Goal: Information Seeking & Learning: Learn about a topic

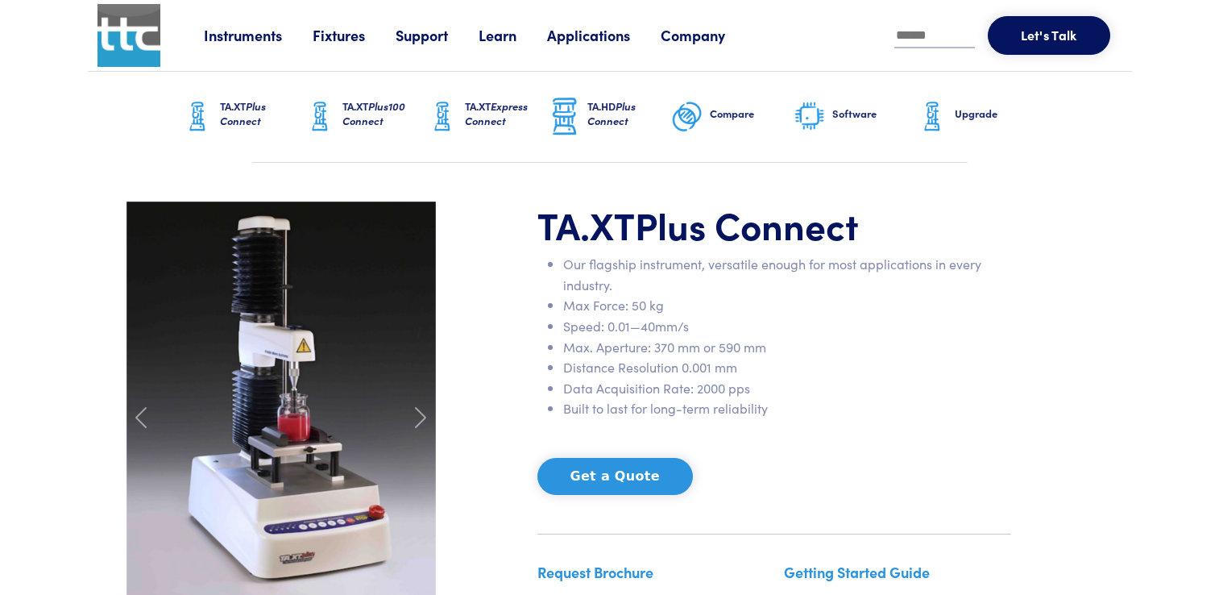
scroll to position [403, 0]
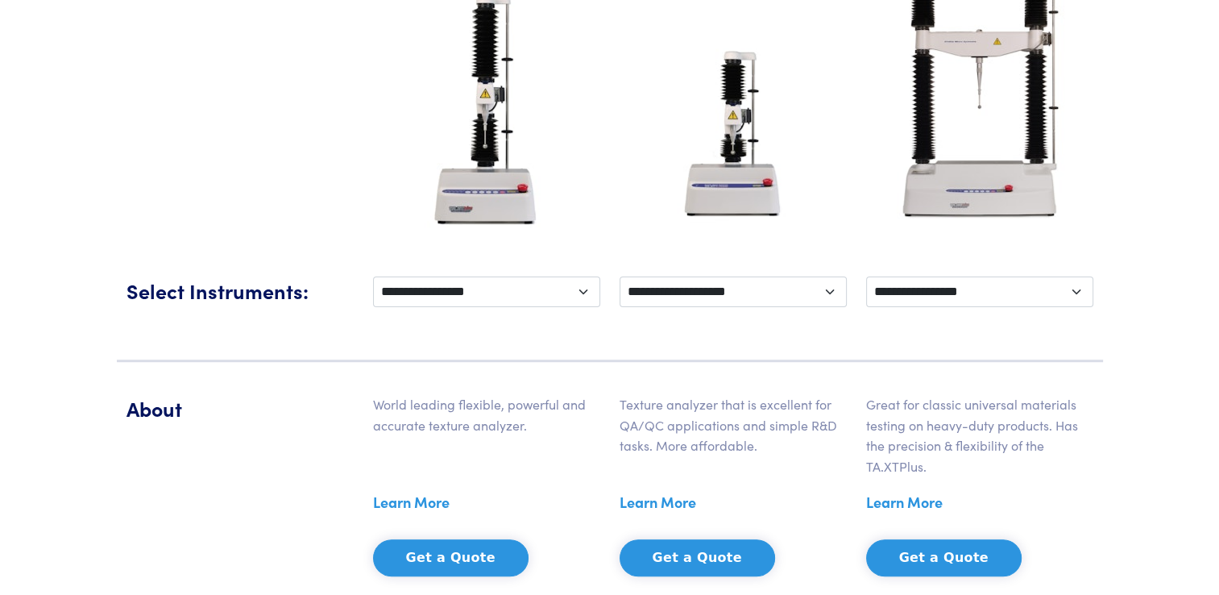
scroll to position [564, 0]
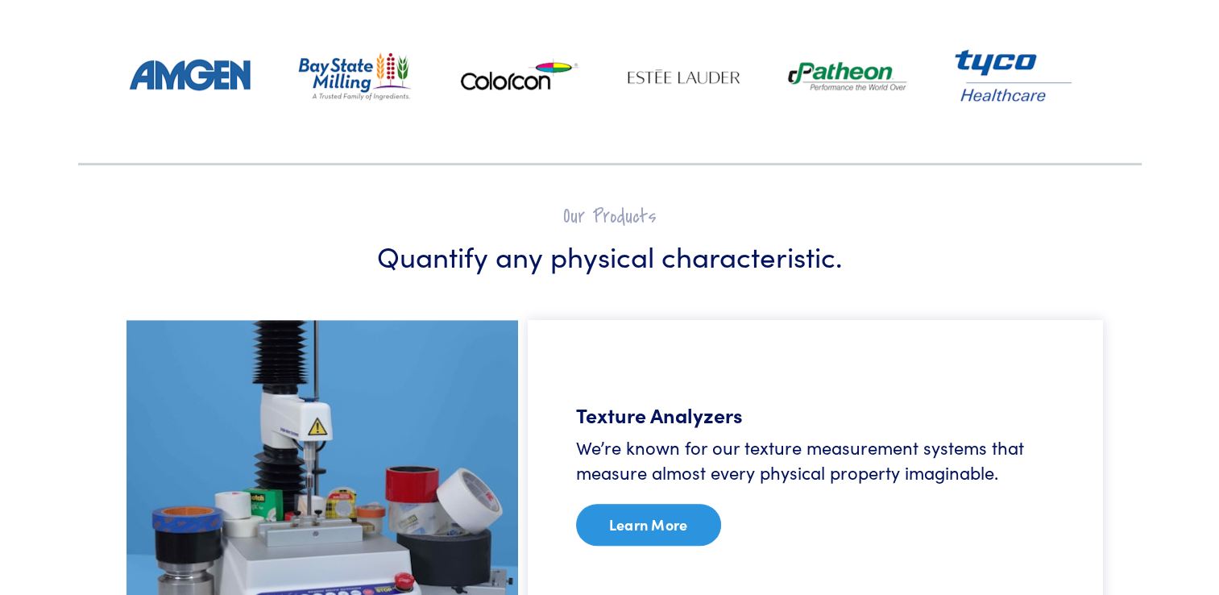
scroll to position [724, 0]
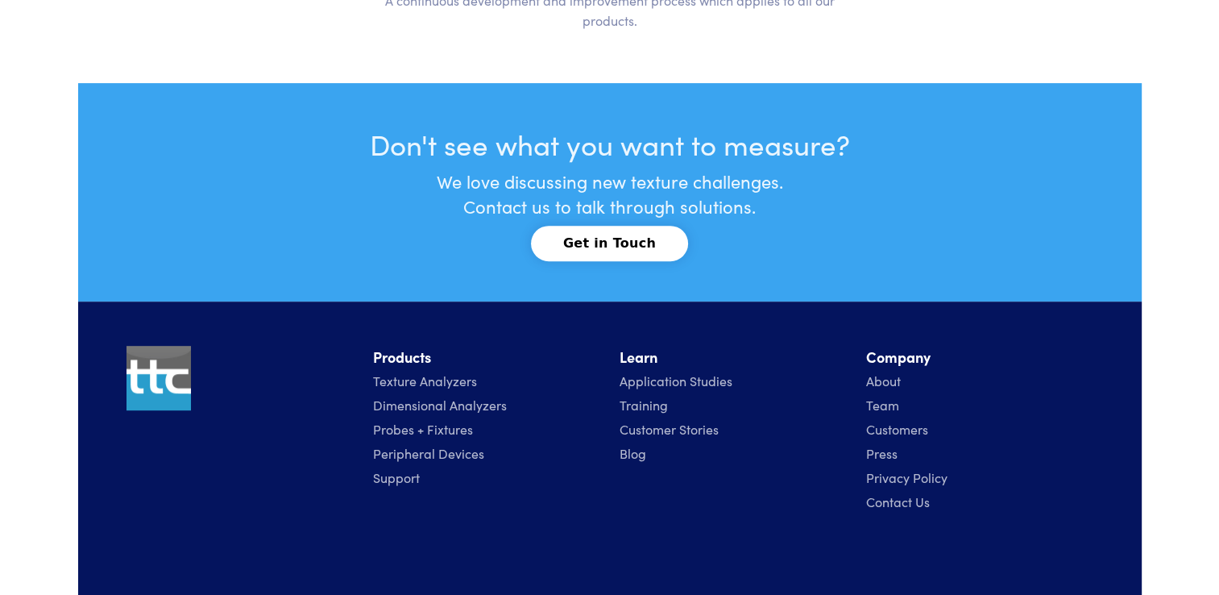
scroll to position [6946, 0]
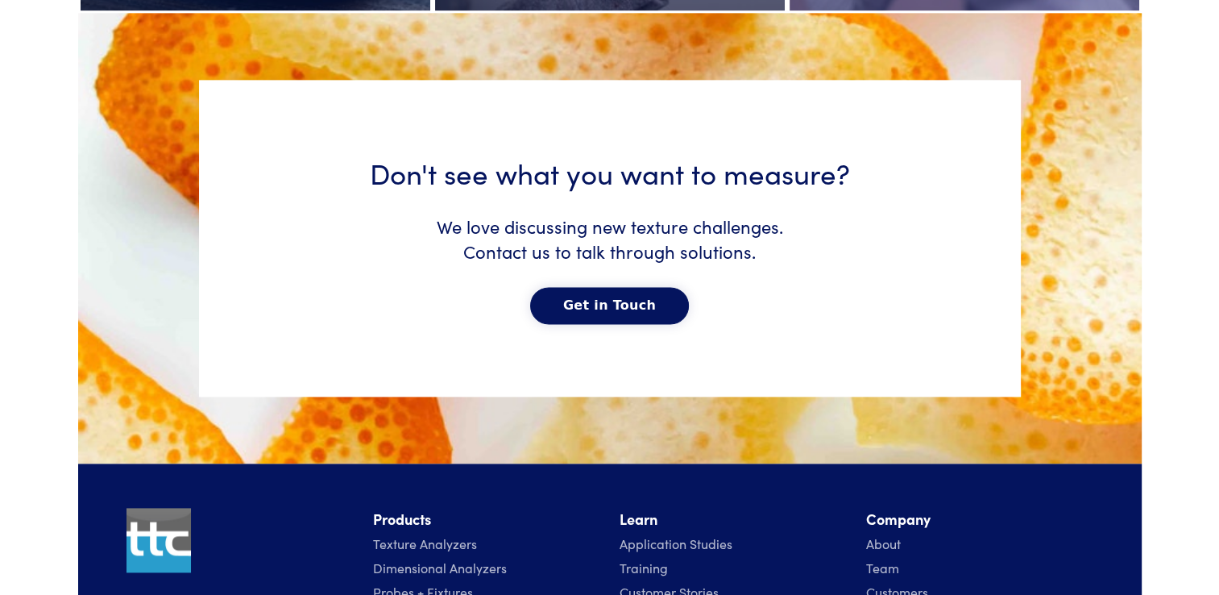
scroll to position [8138, 0]
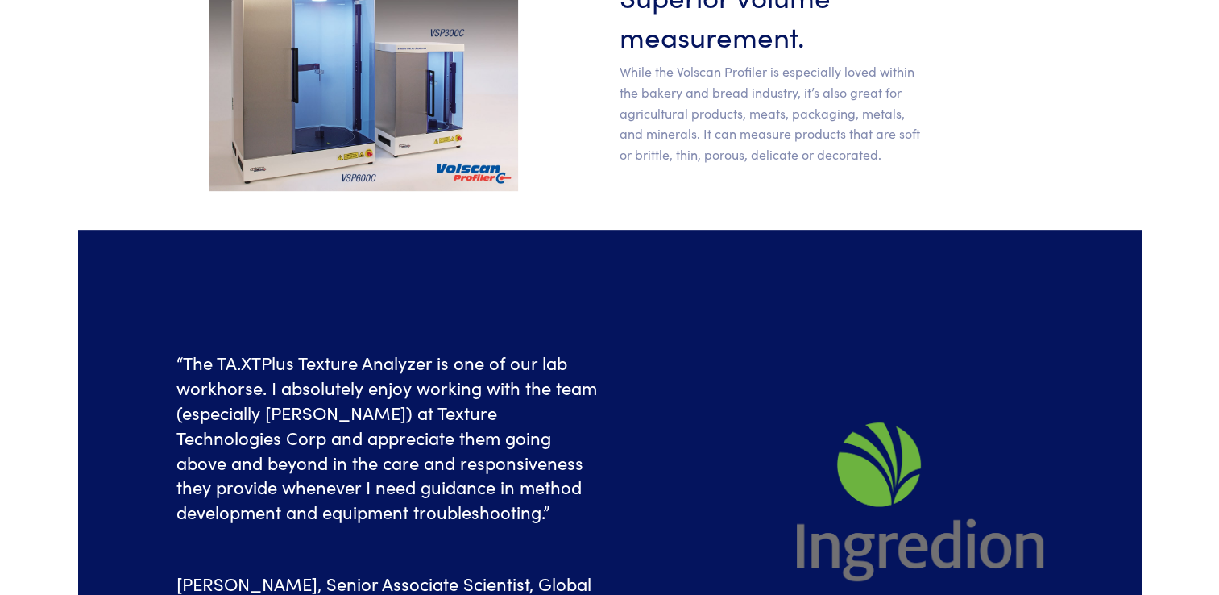
scroll to position [806, 0]
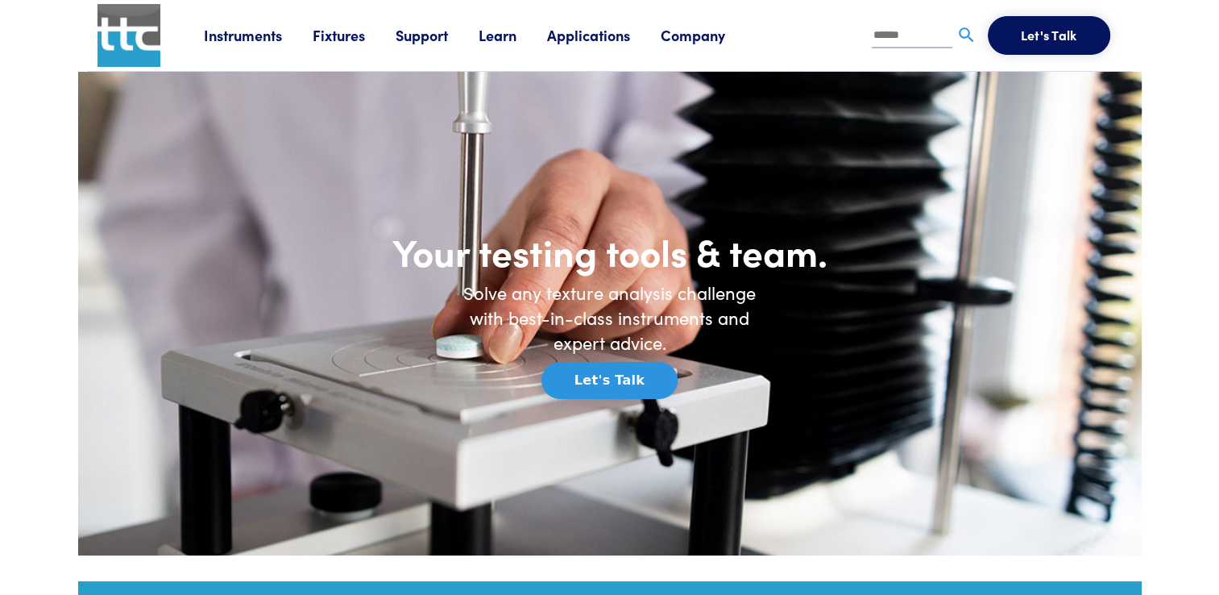
click at [506, 29] on link "Learn" at bounding box center [513, 35] width 68 height 20
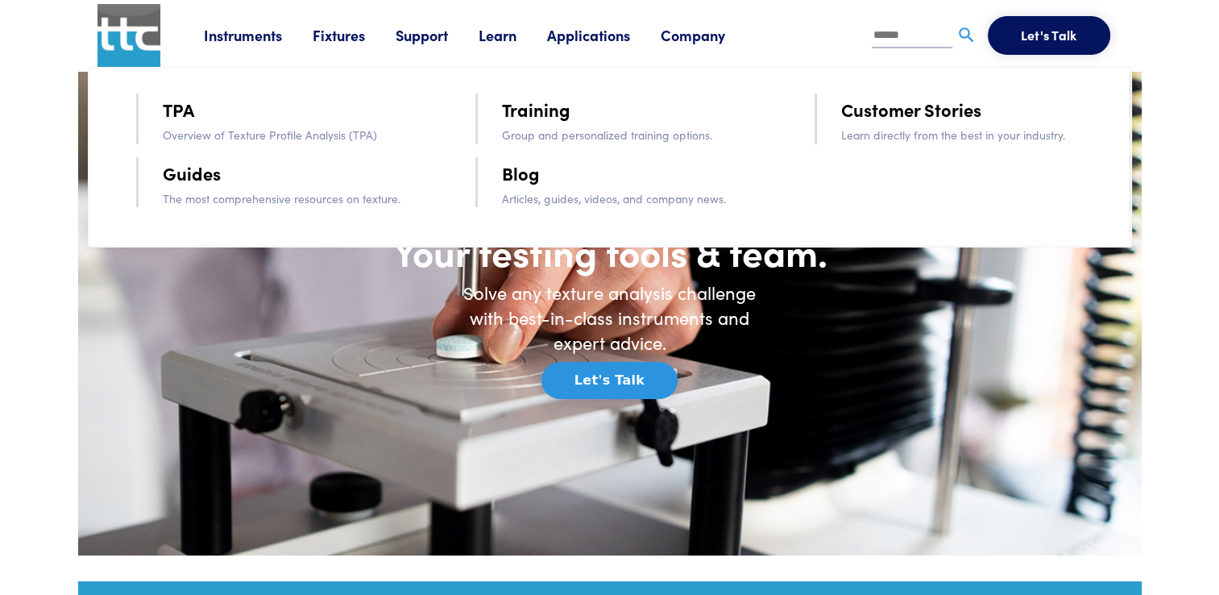
click at [186, 116] on link "TPA" at bounding box center [178, 109] width 31 height 28
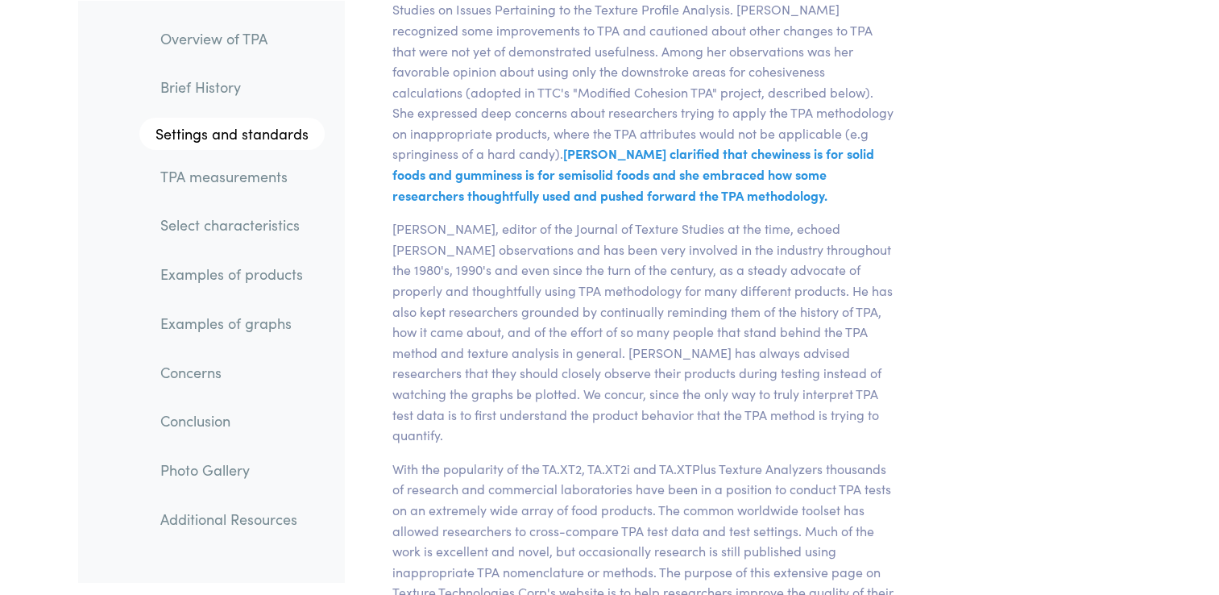
click at [255, 180] on link "TPA measurements" at bounding box center [235, 175] width 177 height 37
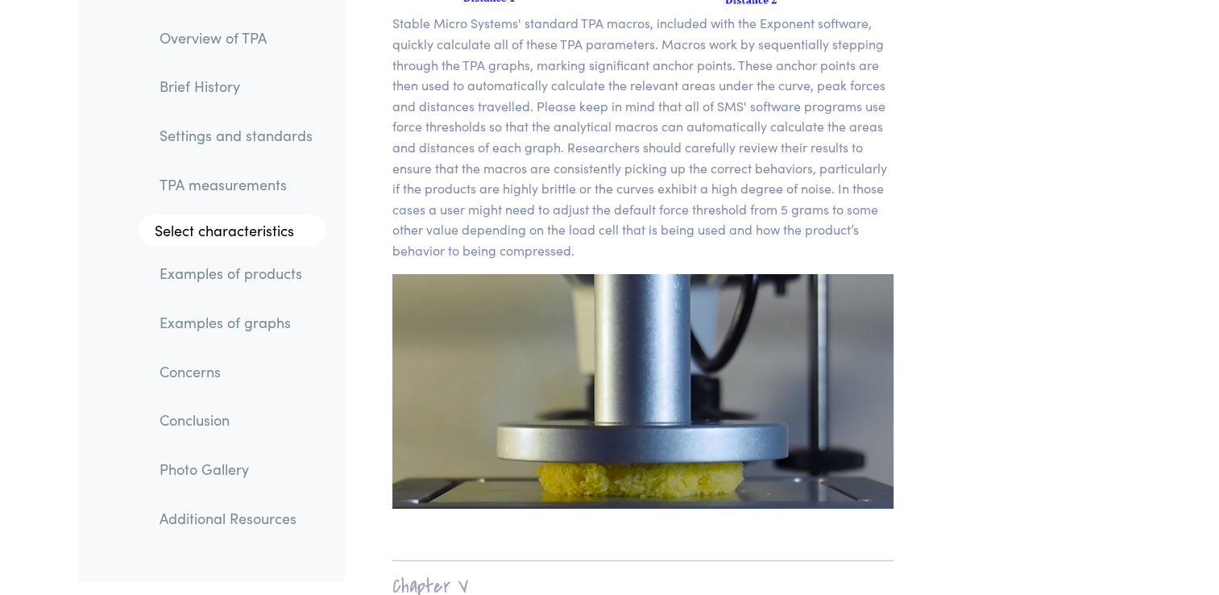
scroll to position [11872, 0]
